Goal: Task Accomplishment & Management: Manage account settings

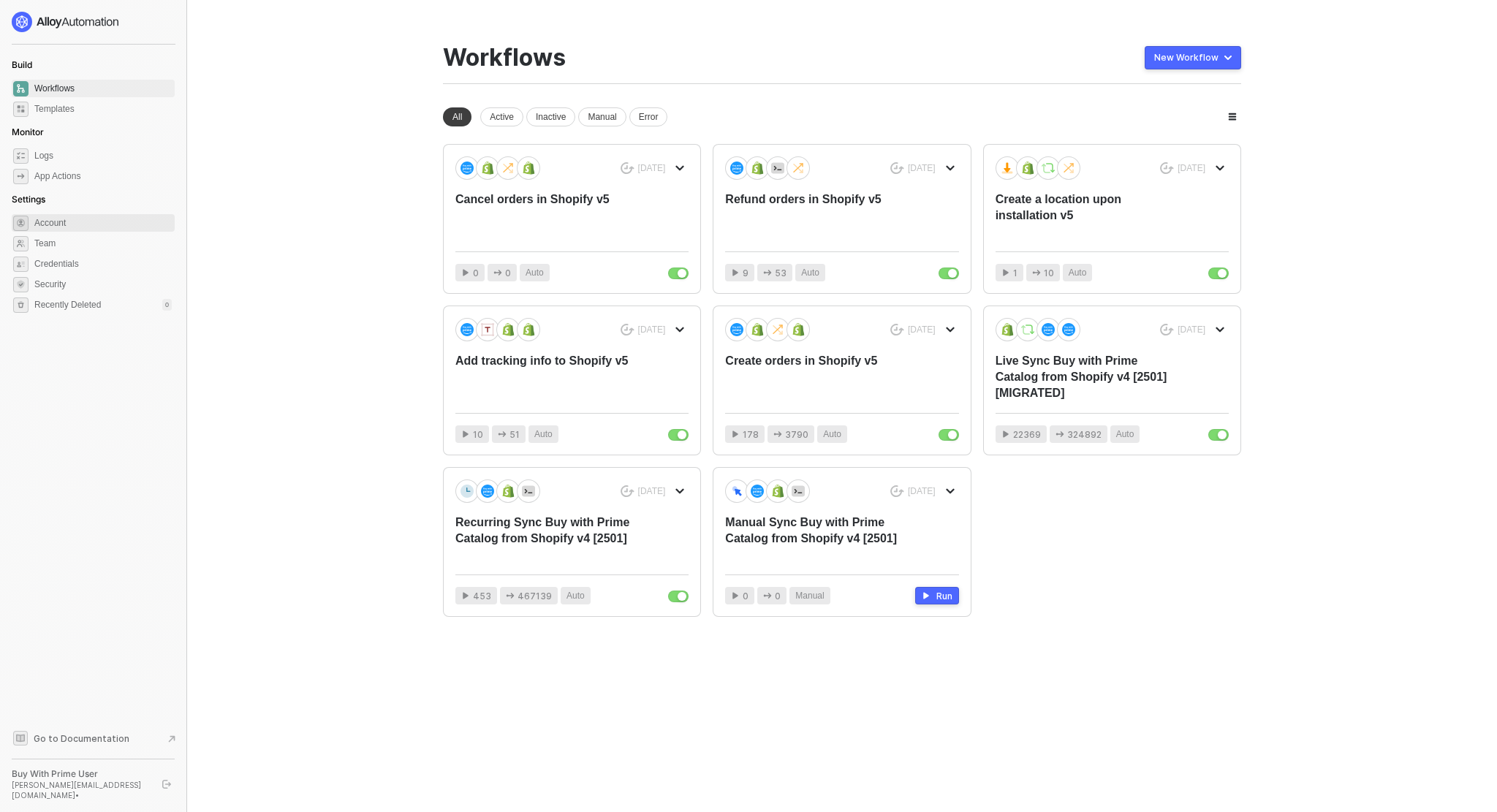
click at [52, 228] on span "Account" at bounding box center [103, 222] width 138 height 17
click at [86, 220] on span "Account" at bounding box center [103, 222] width 138 height 17
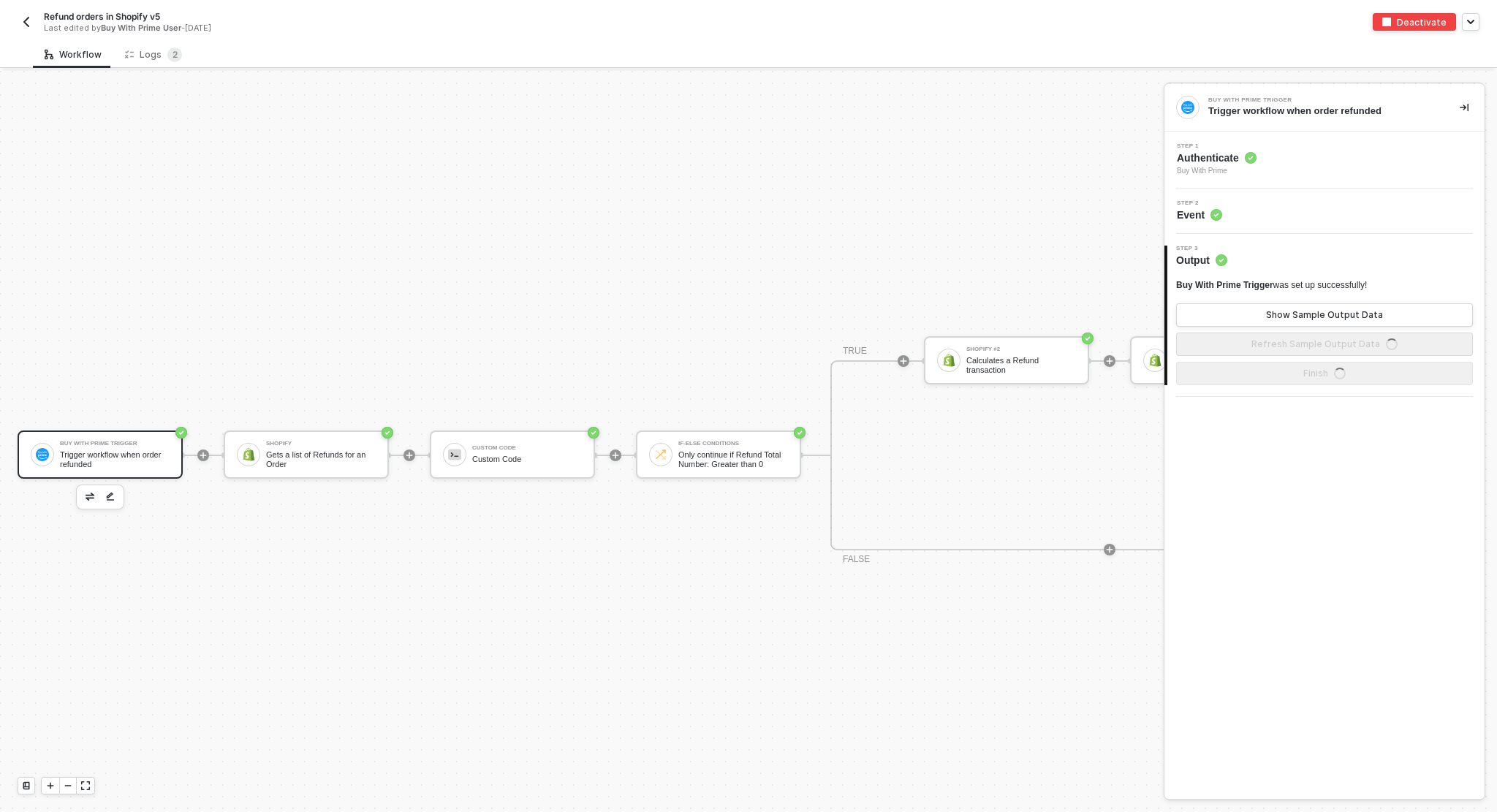
scroll to position [38, 0]
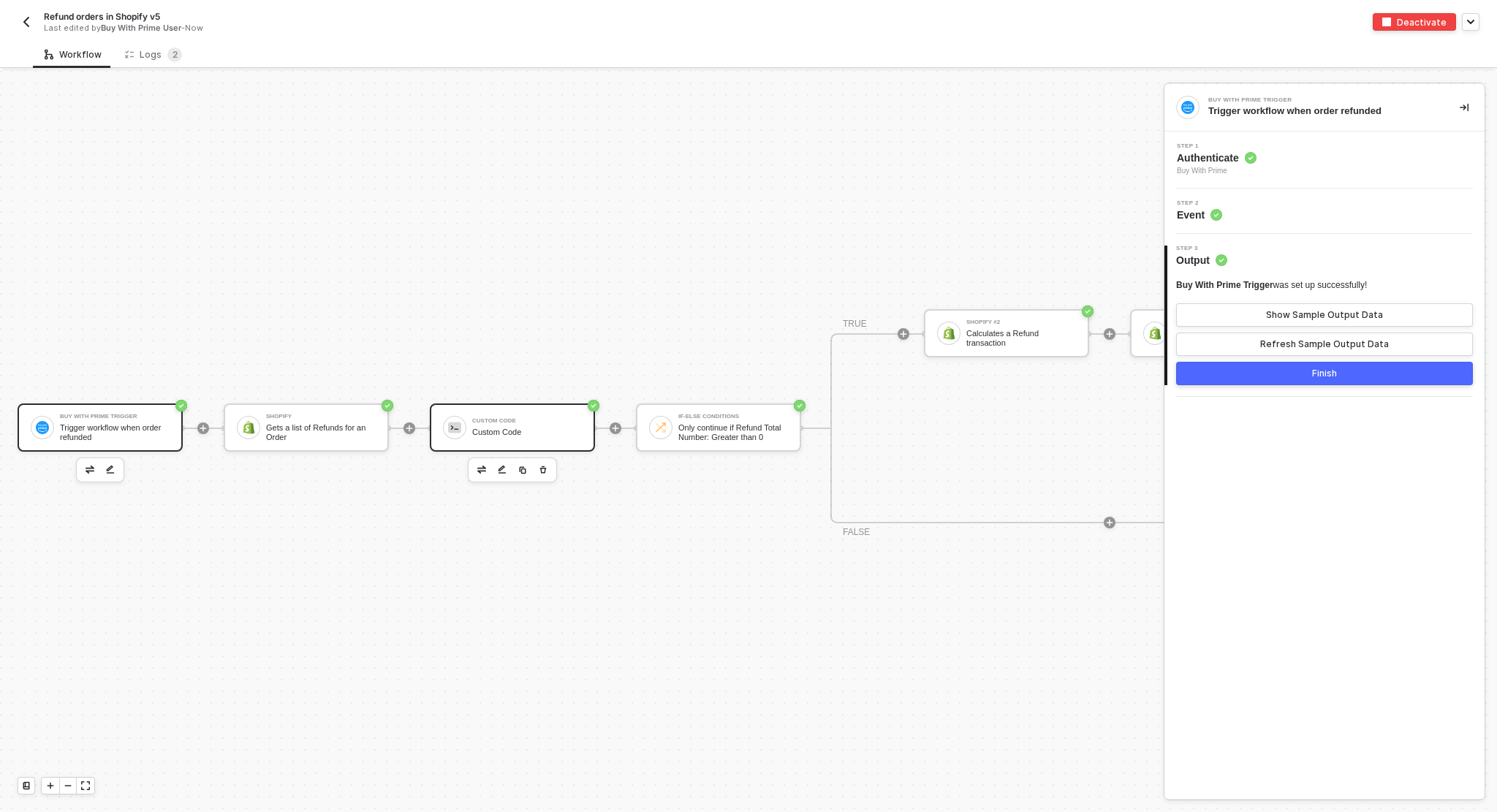
click at [511, 426] on div "Custom Code Custom Code" at bounding box center [528, 428] width 110 height 28
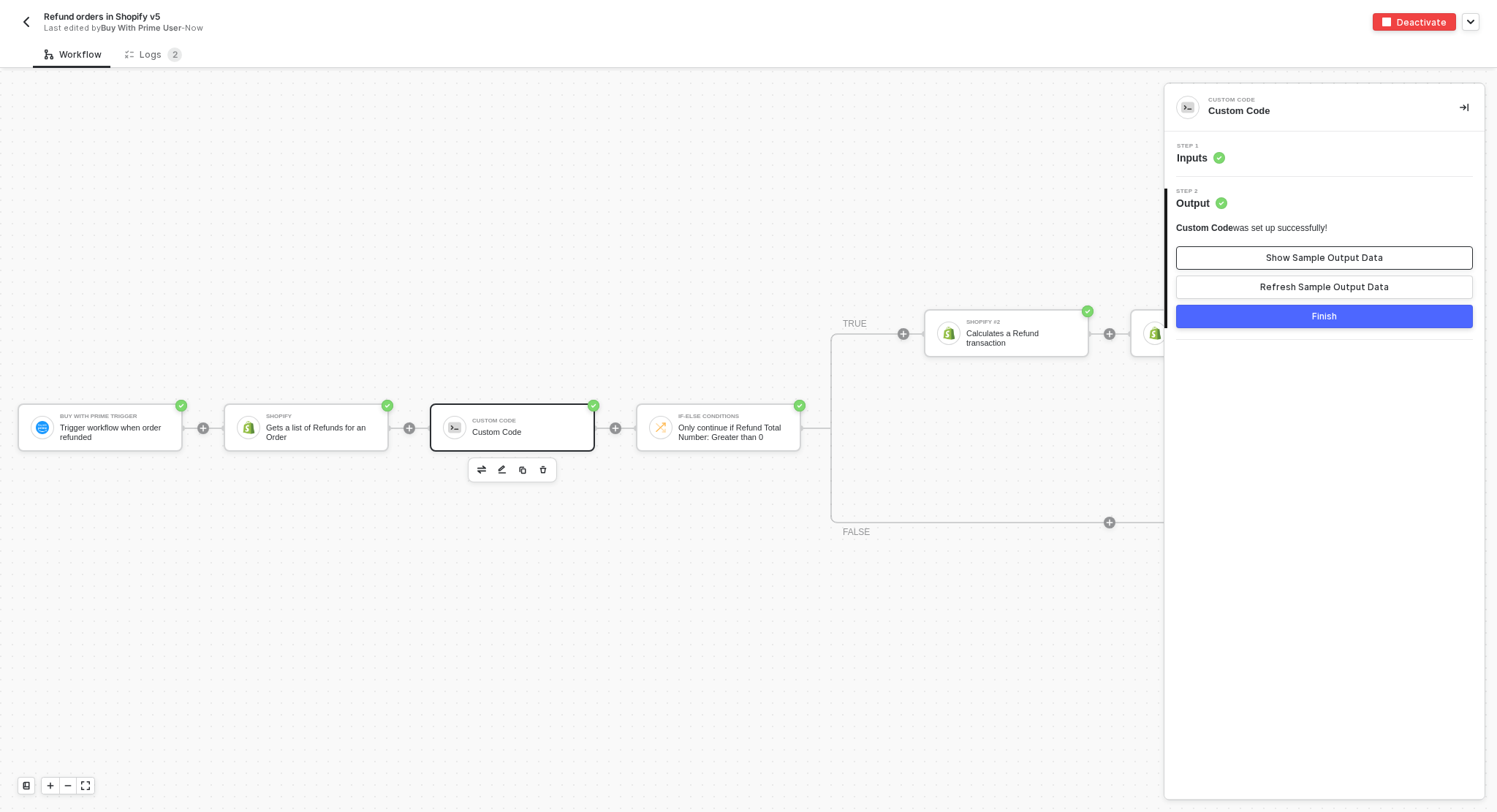
click at [1263, 260] on button "Show Sample Output Data" at bounding box center [1325, 258] width 297 height 23
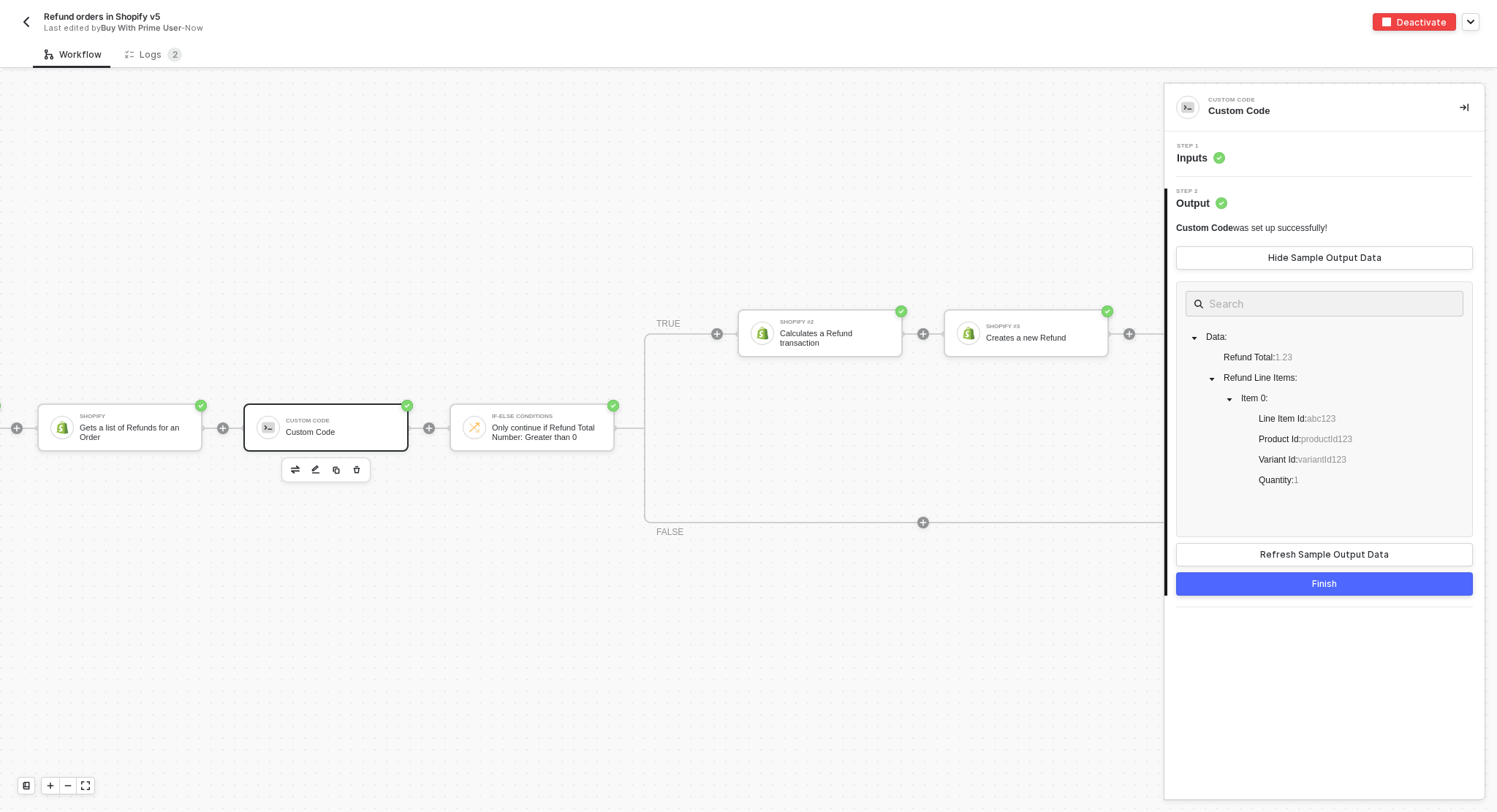
scroll to position [38, 353]
